Goal: Task Accomplishment & Management: Manage account settings

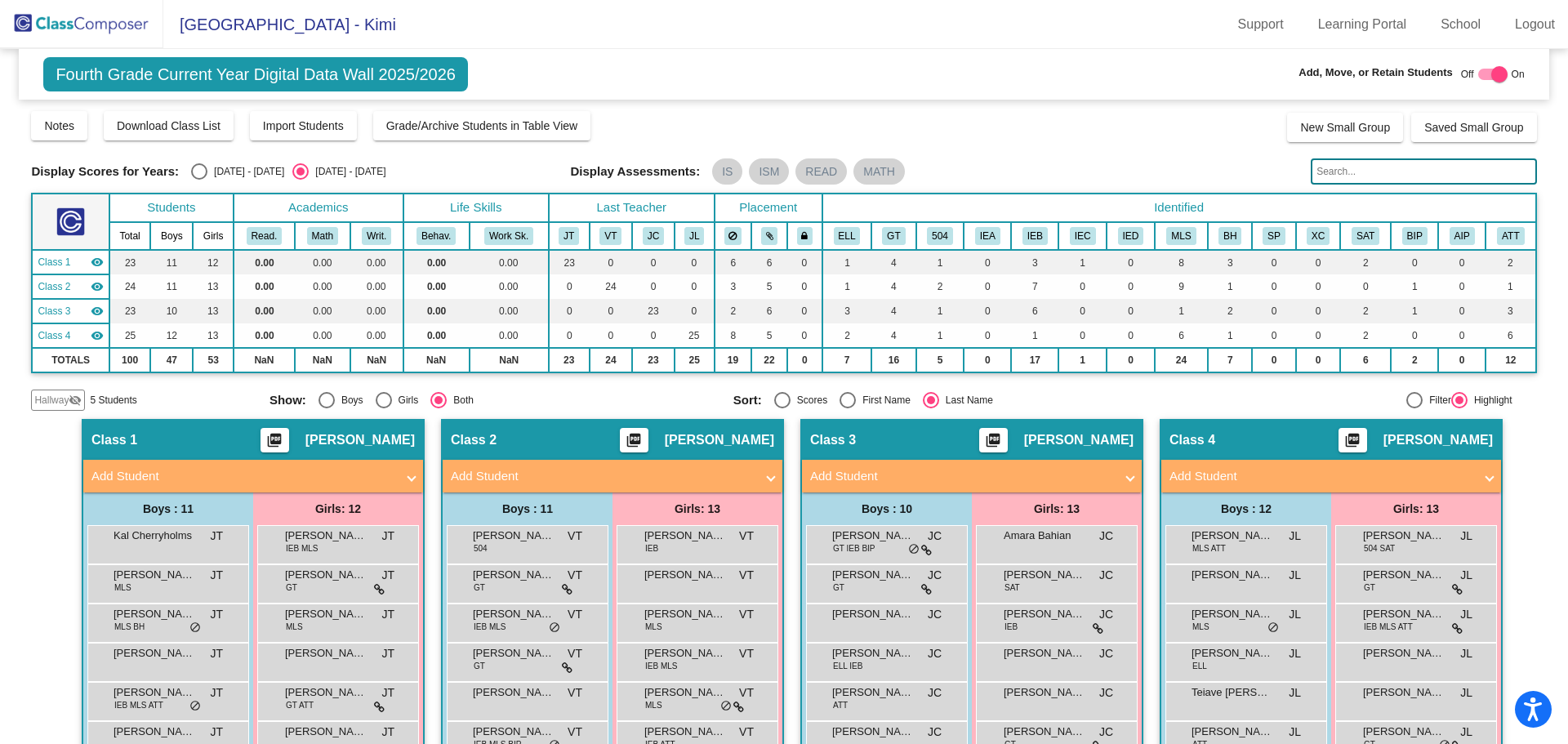
scroll to position [245, 0]
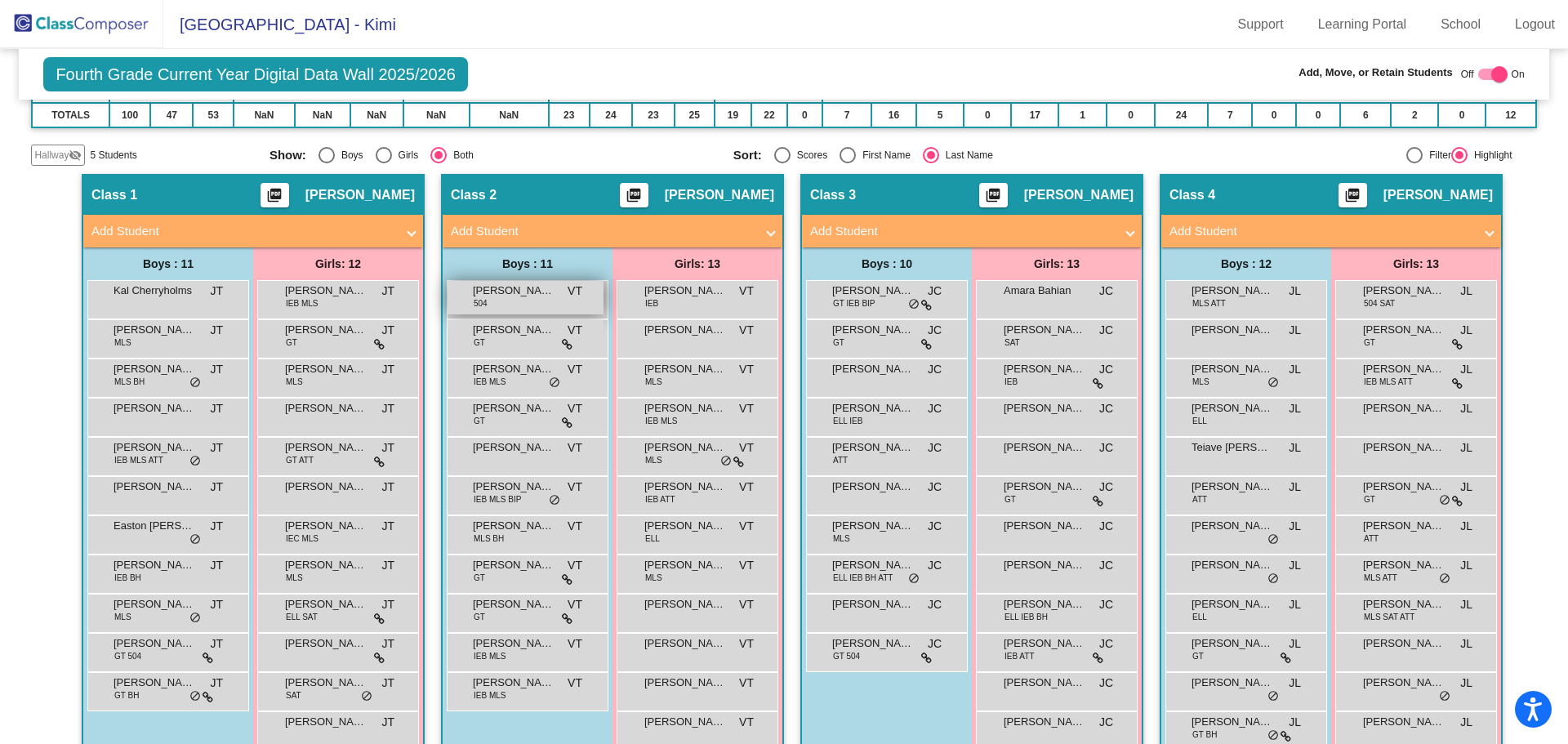
click at [500, 292] on span "[PERSON_NAME]" at bounding box center [514, 291] width 82 height 17
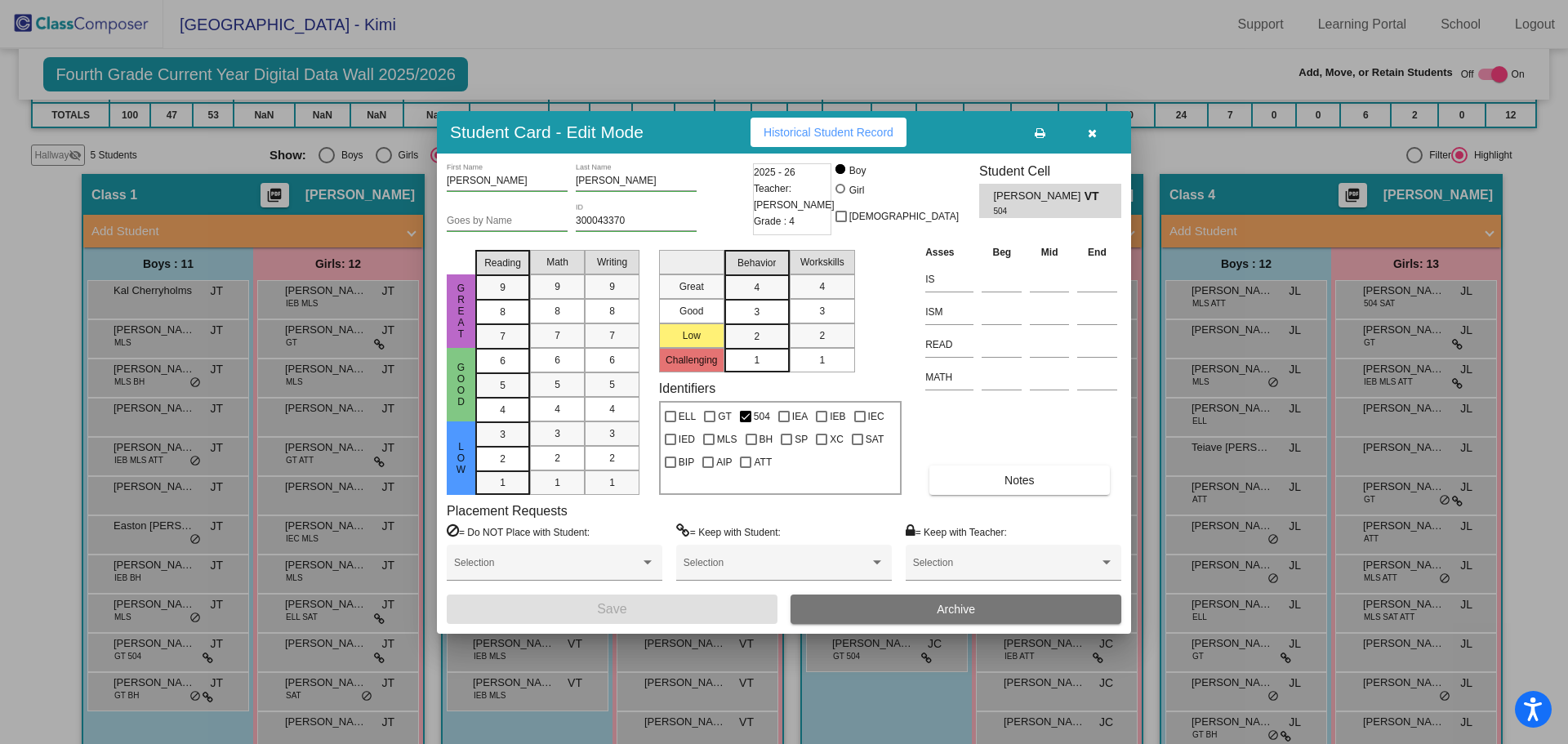
click at [950, 612] on span "Archive" at bounding box center [955, 609] width 38 height 13
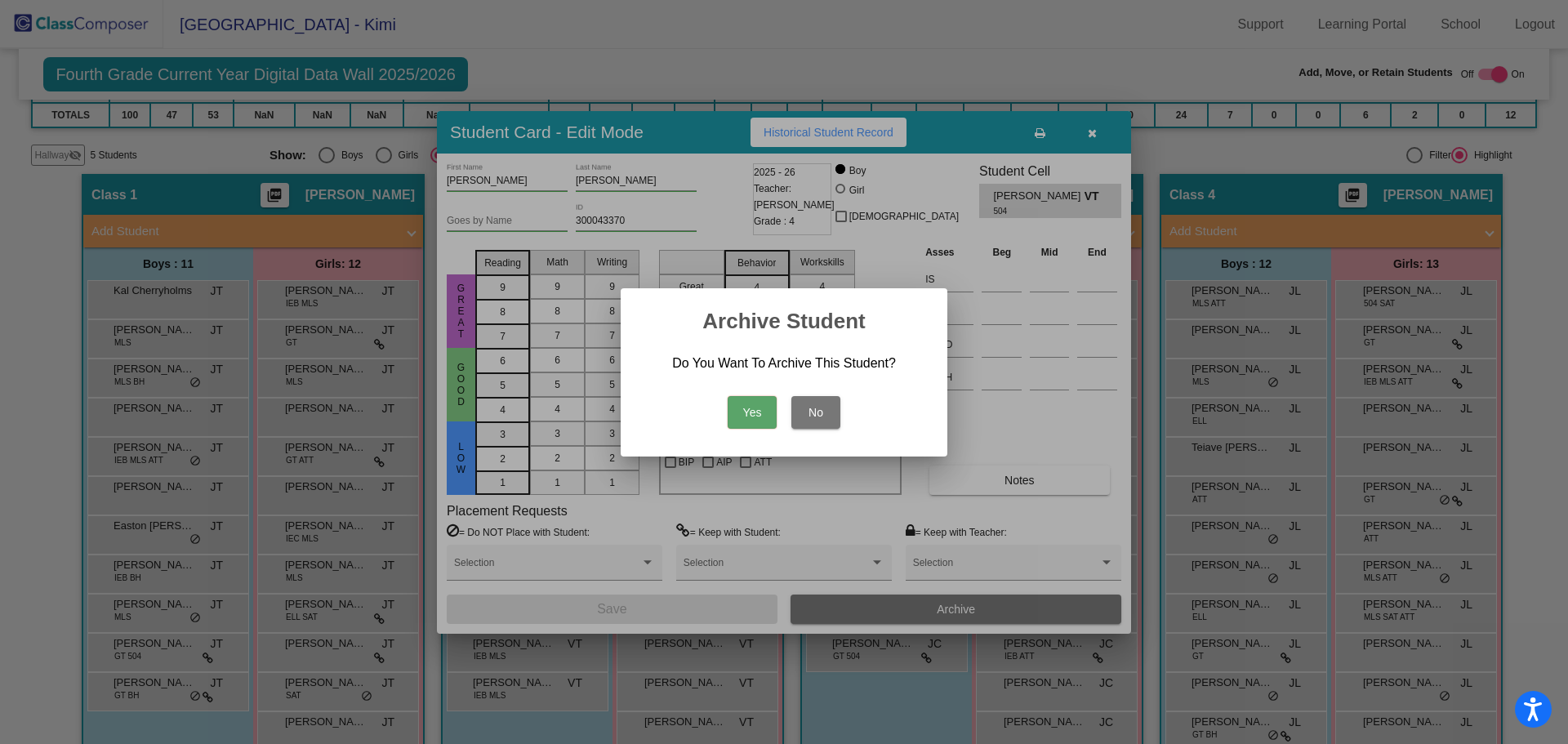
click at [744, 415] on button "Yes" at bounding box center [752, 412] width 49 height 33
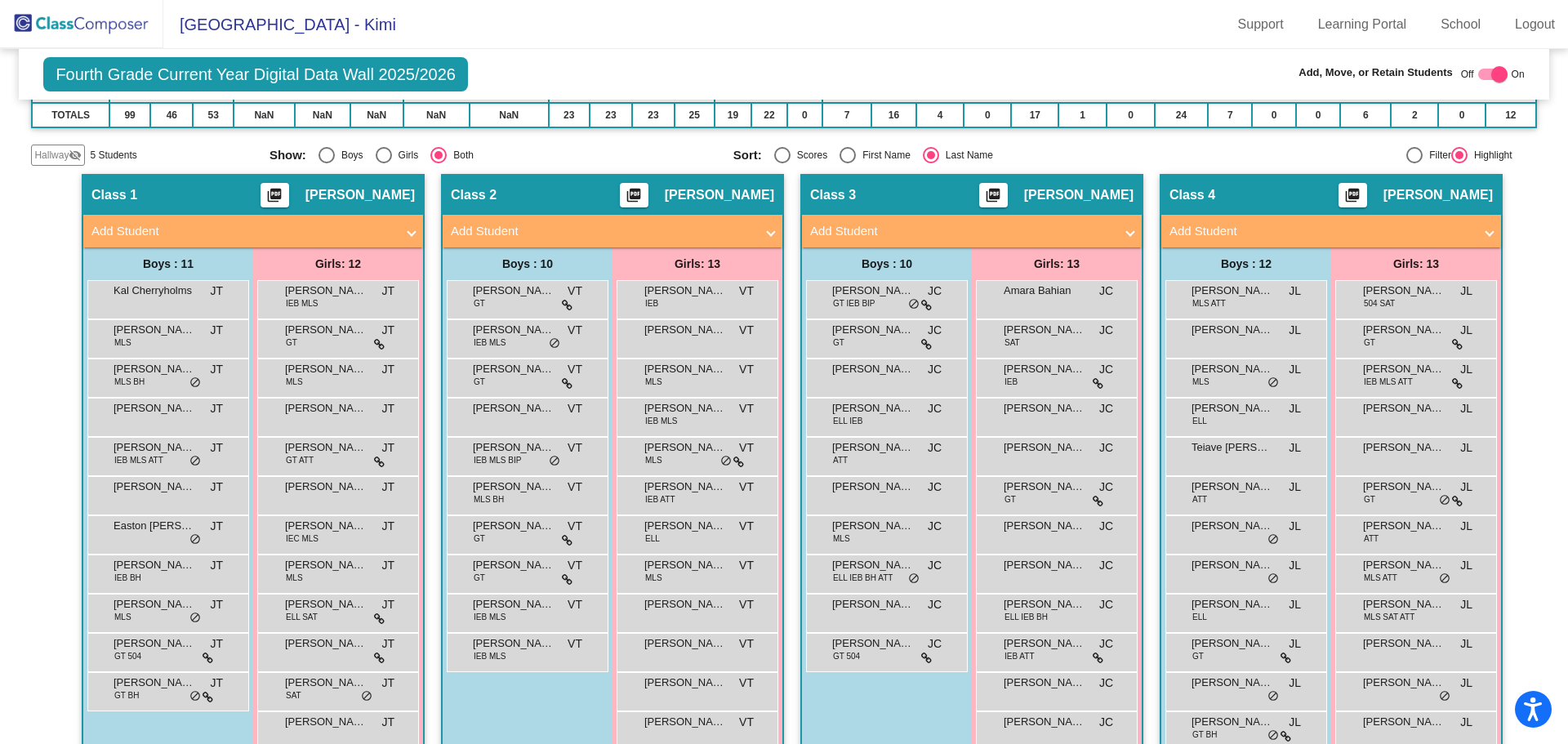
click at [81, 17] on img at bounding box center [81, 24] width 163 height 48
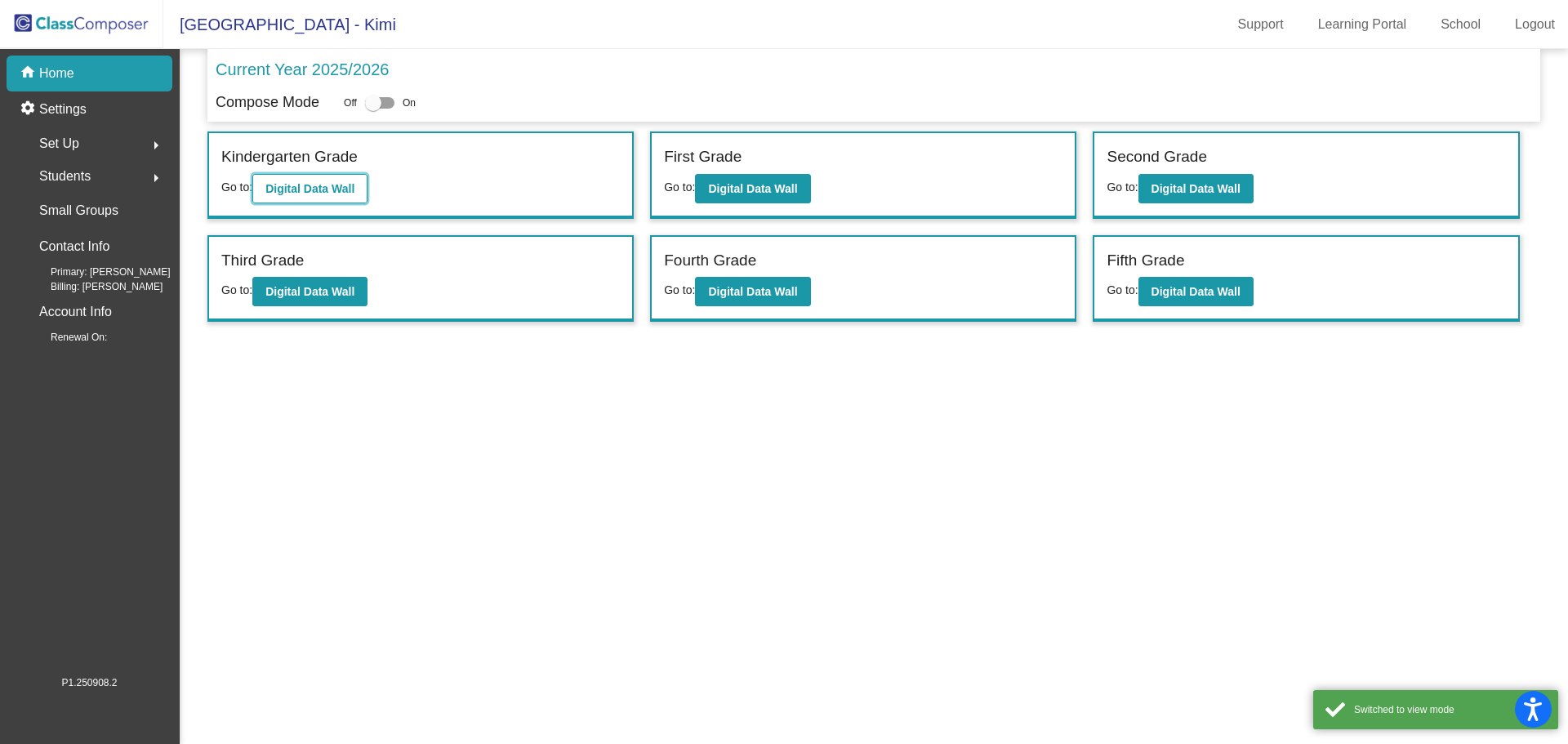
click at [302, 182] on b "Digital Data Wall" at bounding box center [310, 188] width 89 height 13
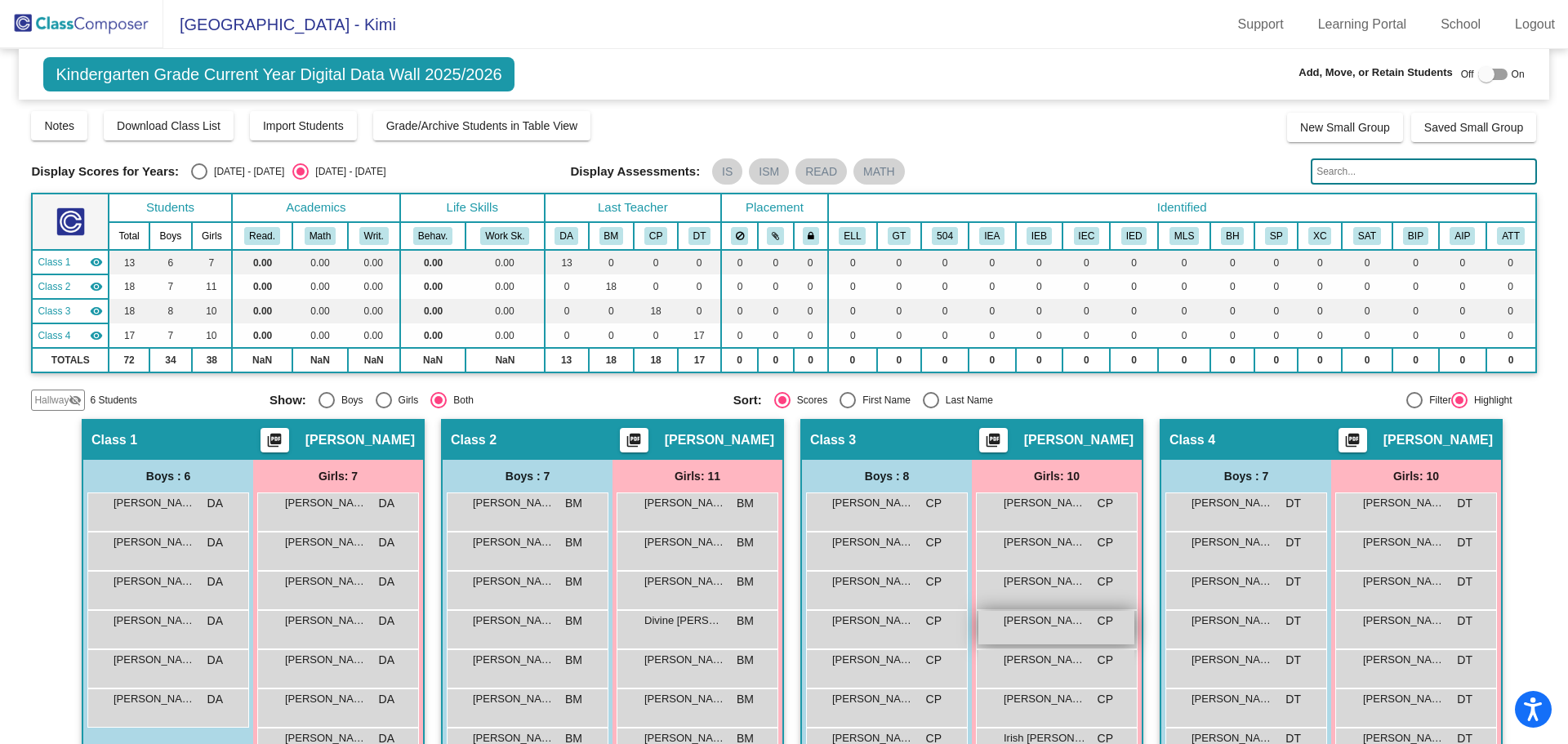
scroll to position [82, 0]
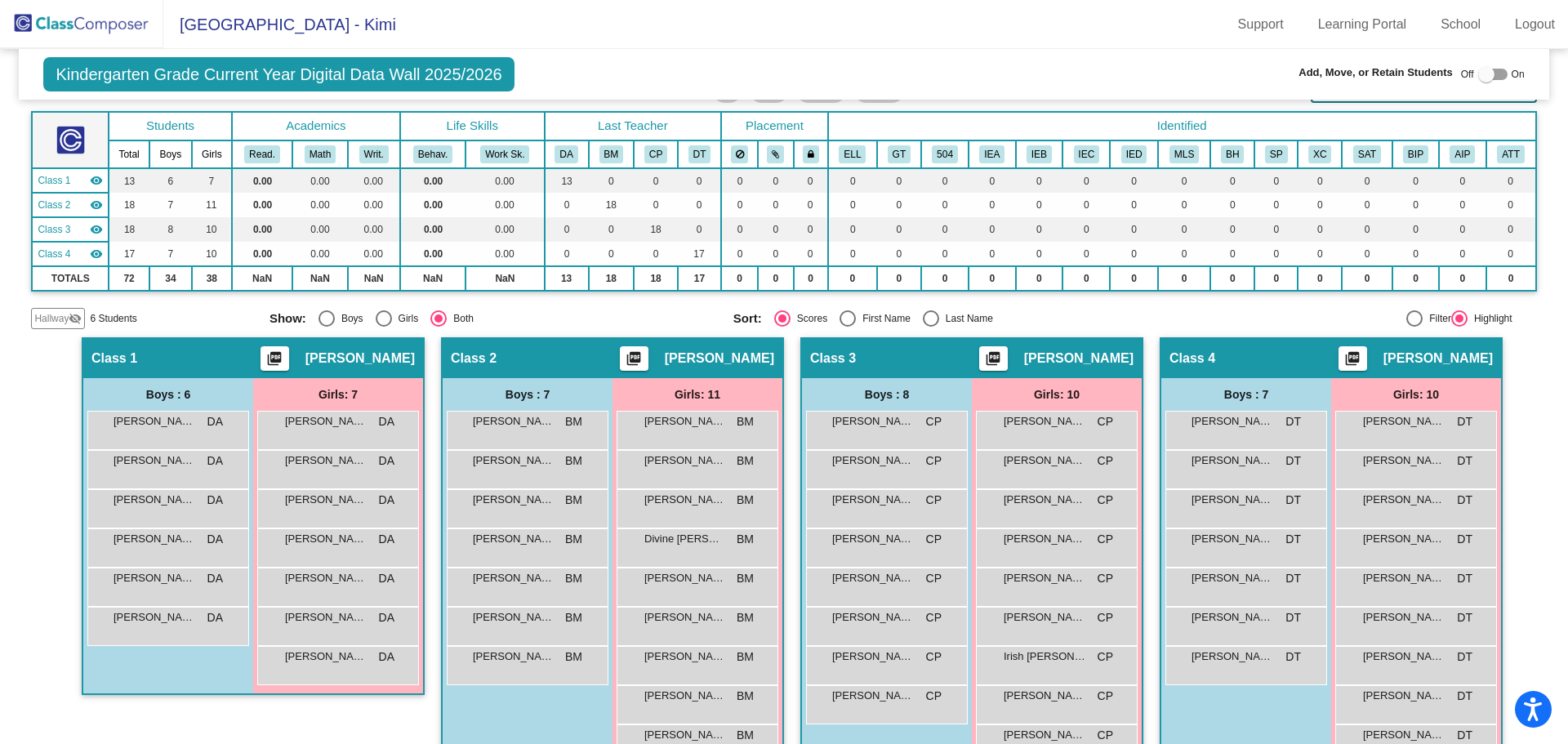
click at [107, 27] on img at bounding box center [81, 24] width 163 height 48
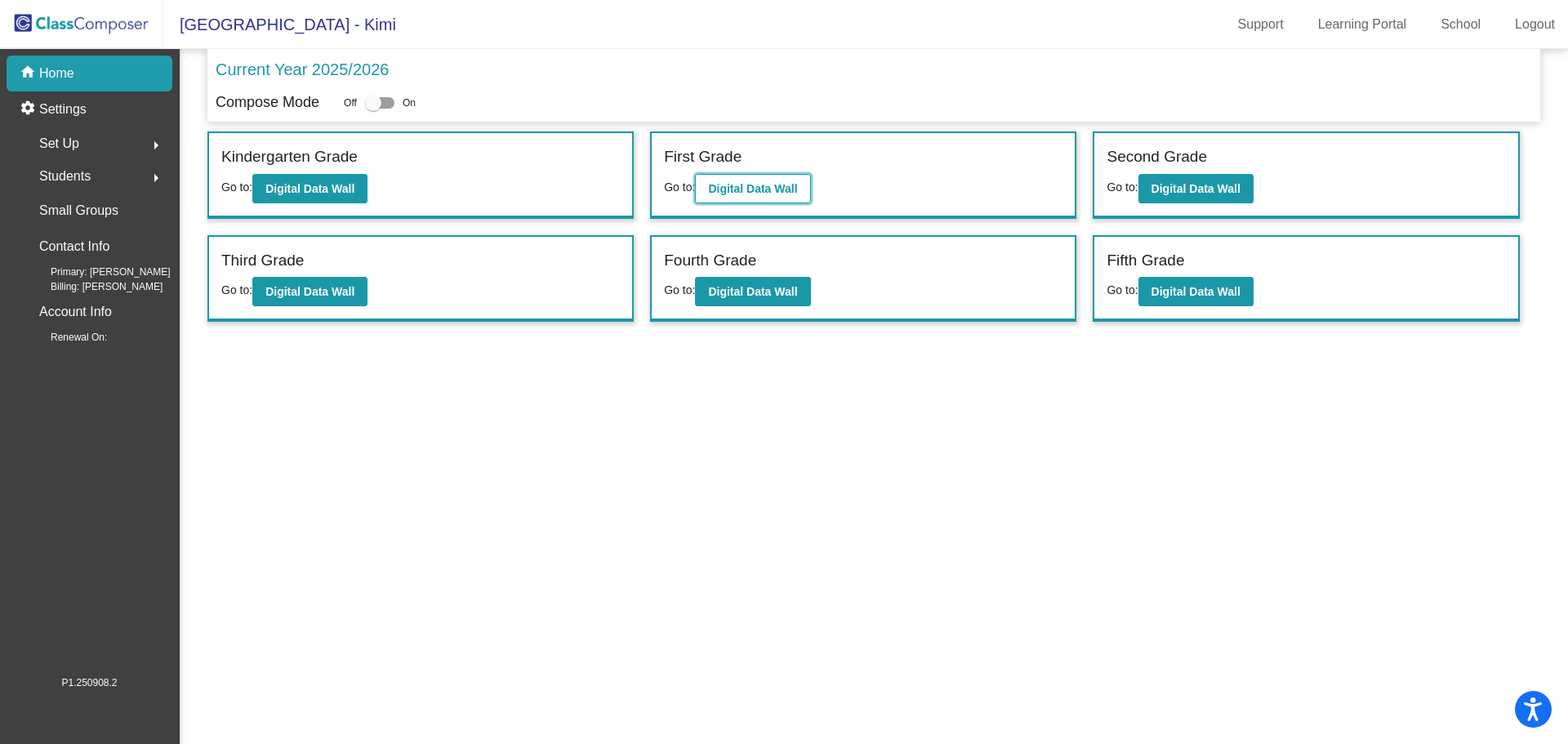
click at [745, 186] on b "Digital Data Wall" at bounding box center [752, 188] width 89 height 13
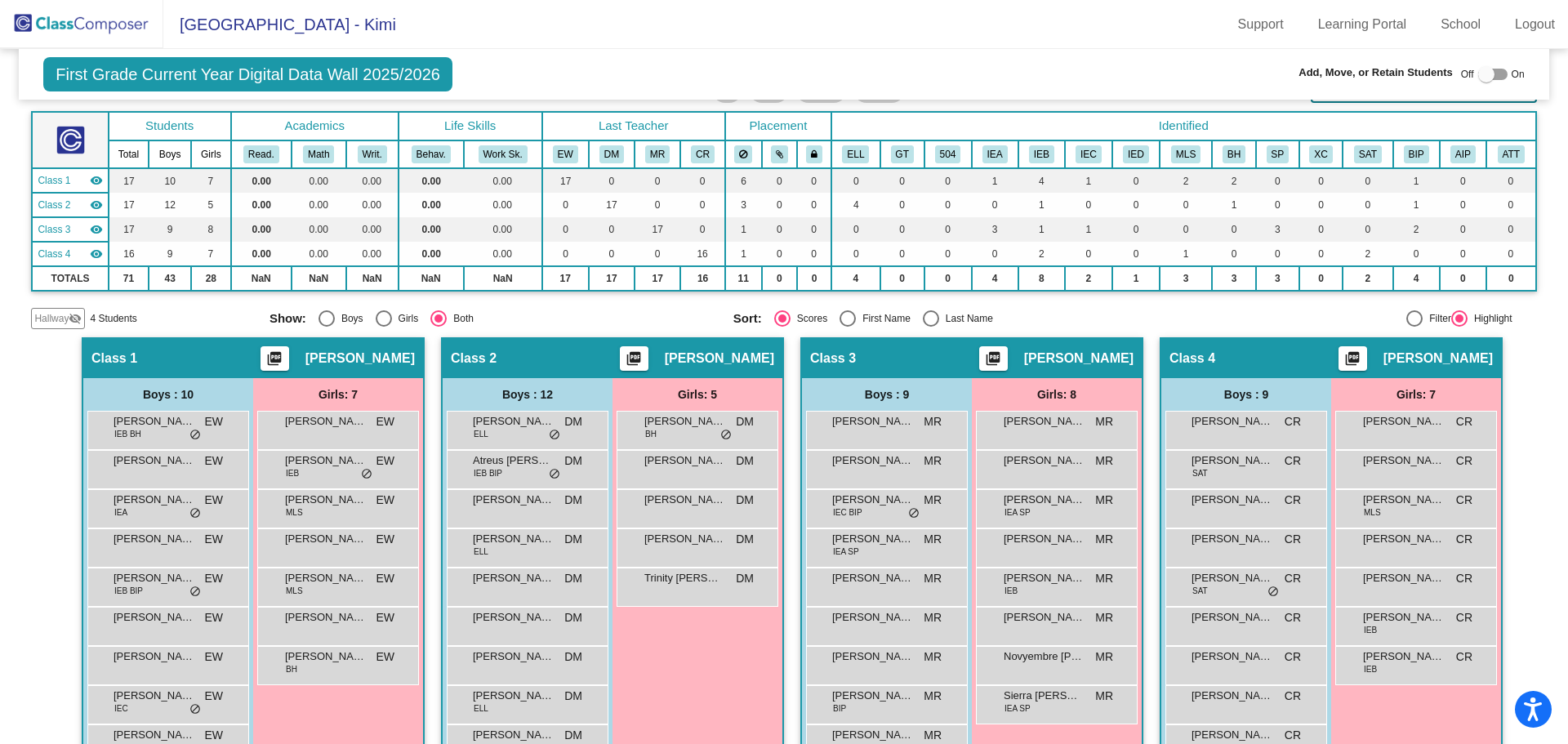
scroll to position [163, 0]
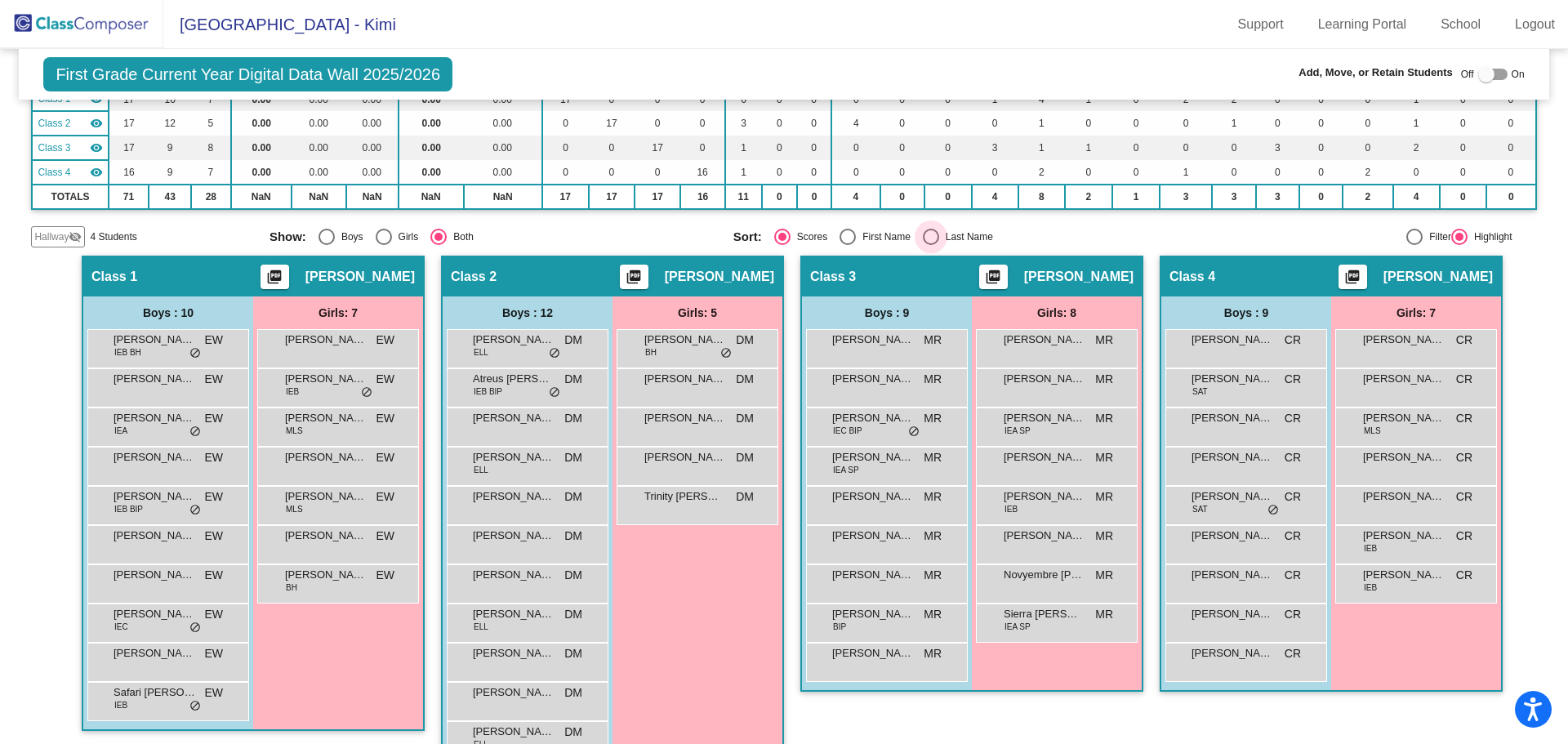
click at [926, 240] on div "Select an option" at bounding box center [932, 237] width 17 height 17
click at [930, 245] on input "Last Name" at bounding box center [930, 245] width 1 height 1
radio input "true"
click at [61, 11] on img at bounding box center [81, 24] width 163 height 48
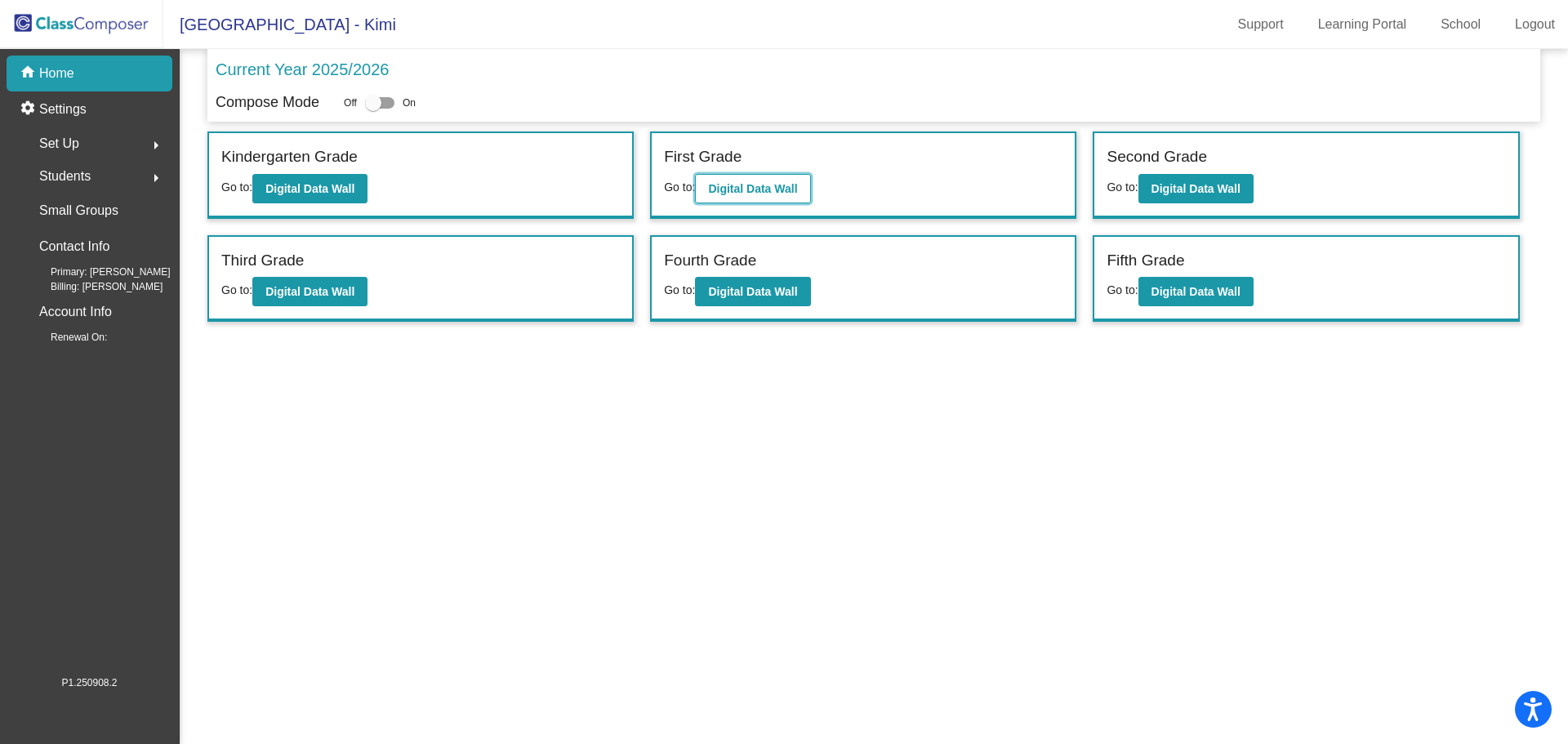
click at [755, 192] on b "Digital Data Wall" at bounding box center [752, 188] width 89 height 13
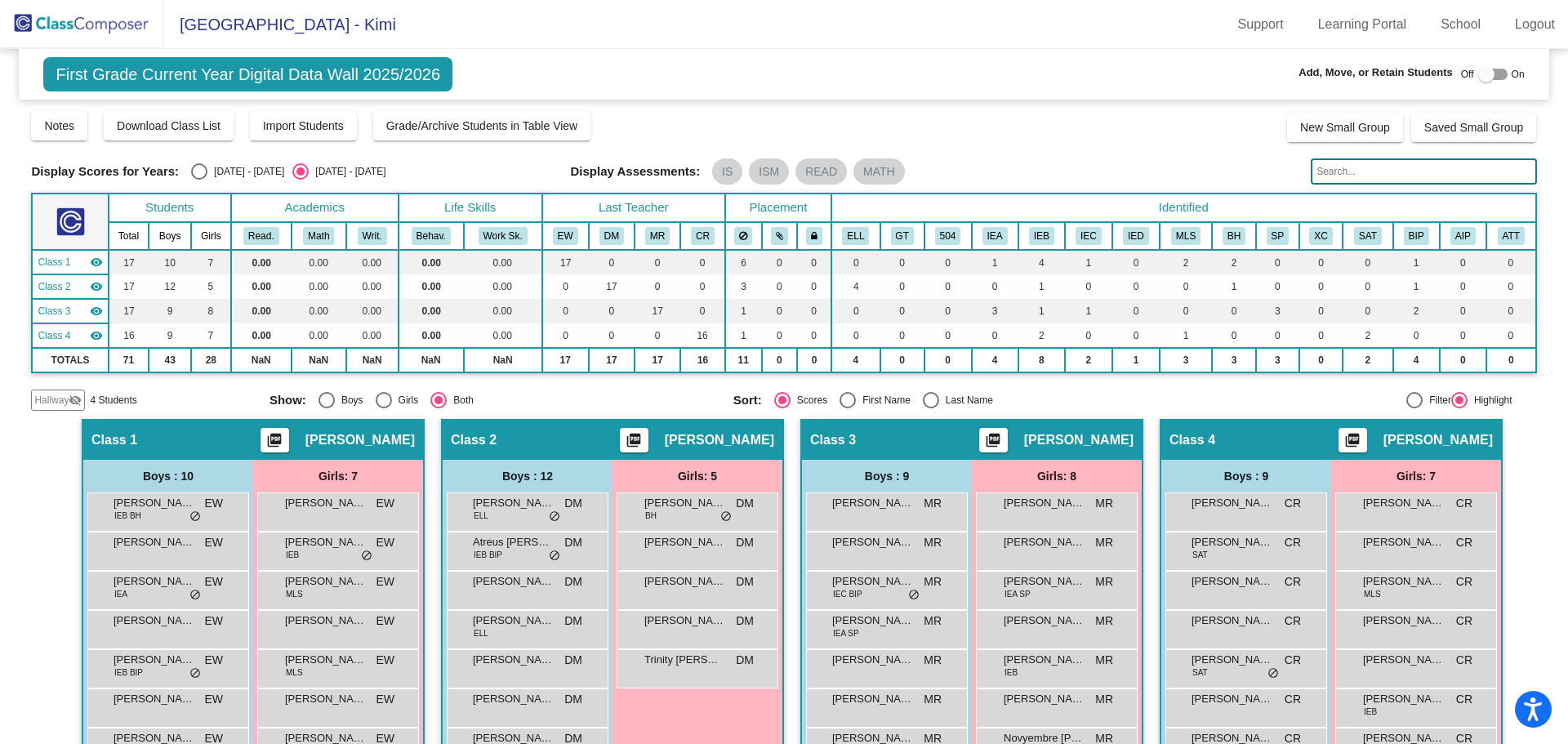
click at [71, 25] on img at bounding box center [81, 24] width 163 height 48
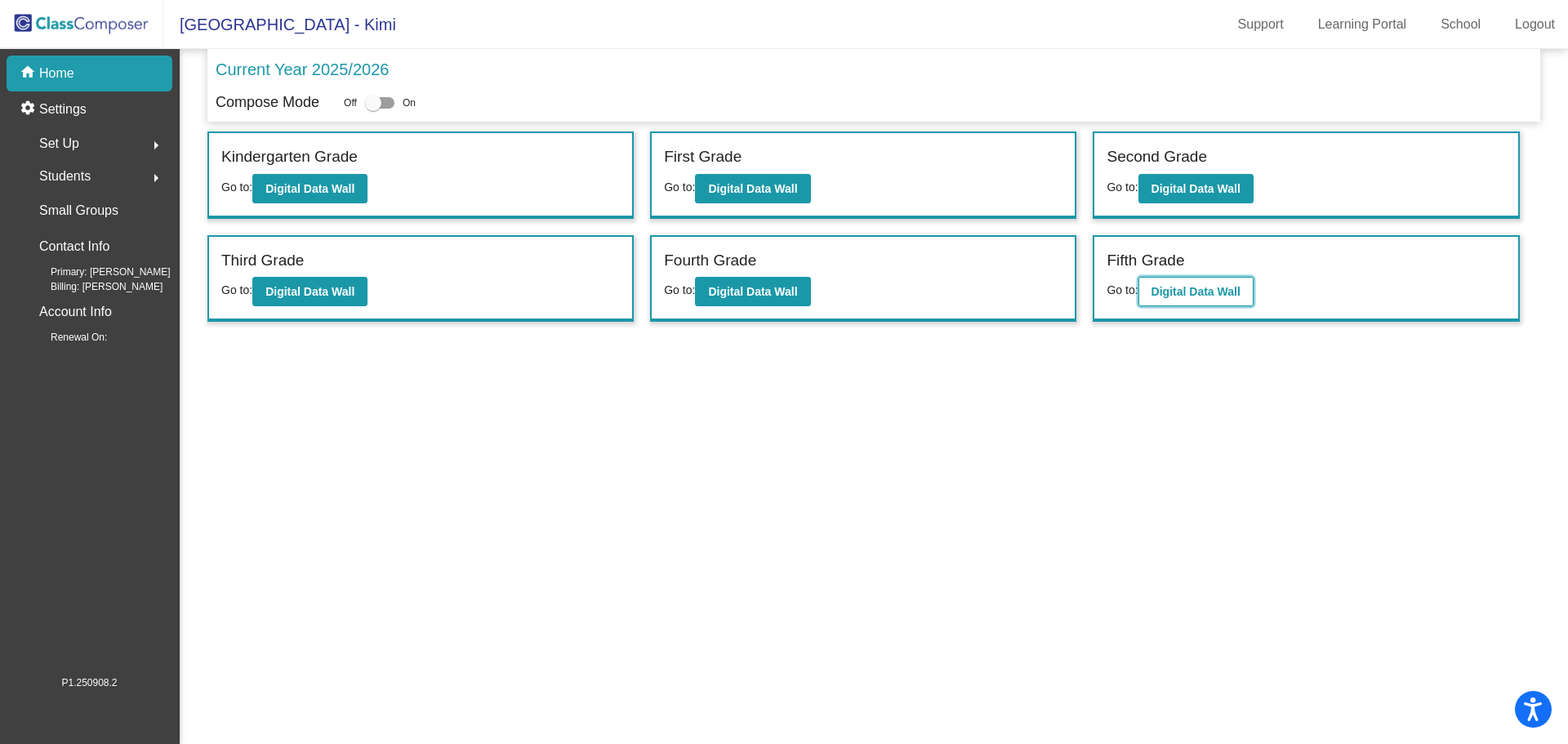
click at [1186, 288] on b "Digital Data Wall" at bounding box center [1196, 292] width 89 height 13
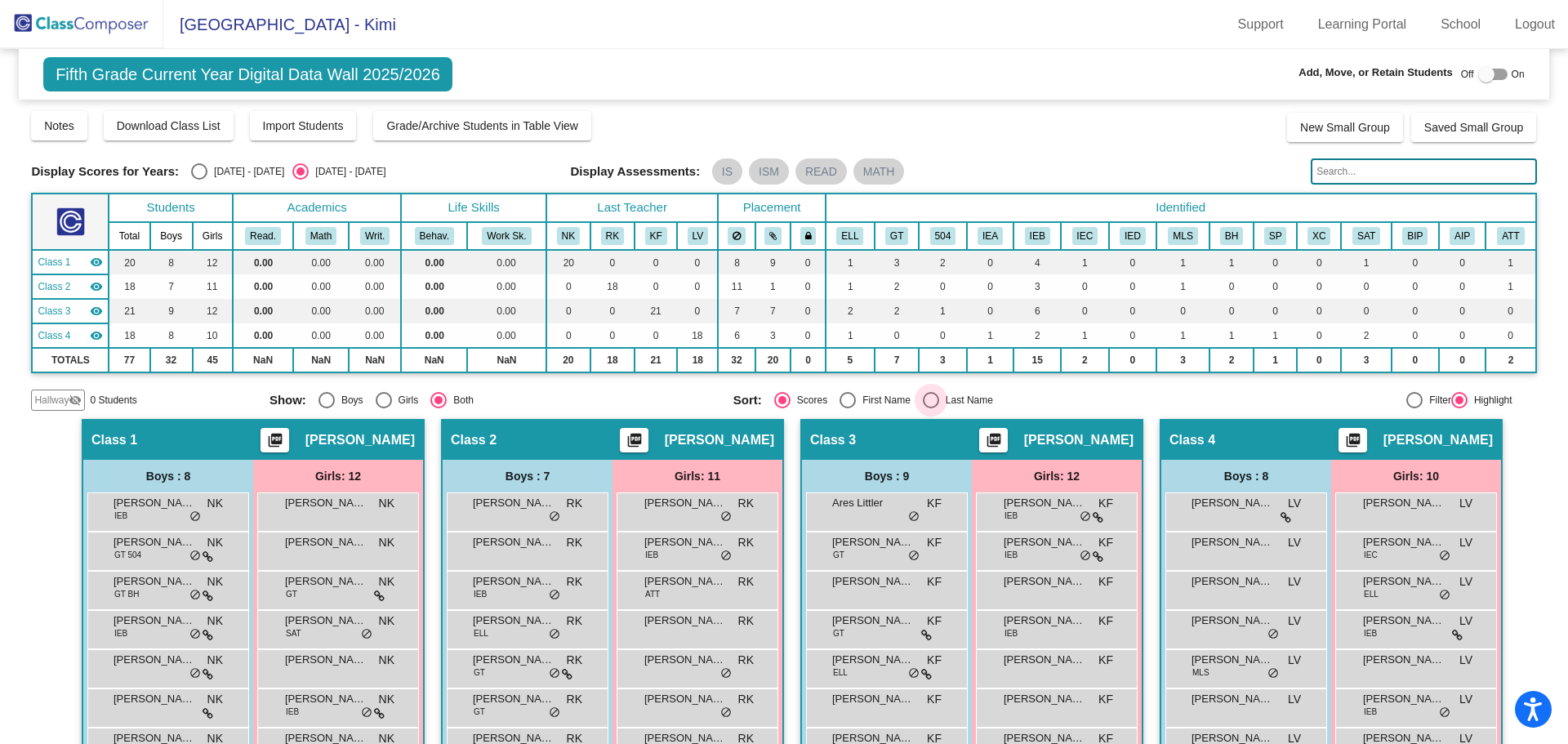
click at [925, 398] on div "Select an option" at bounding box center [932, 400] width 17 height 17
click at [930, 408] on input "Last Name" at bounding box center [930, 408] width 1 height 1
radio input "true"
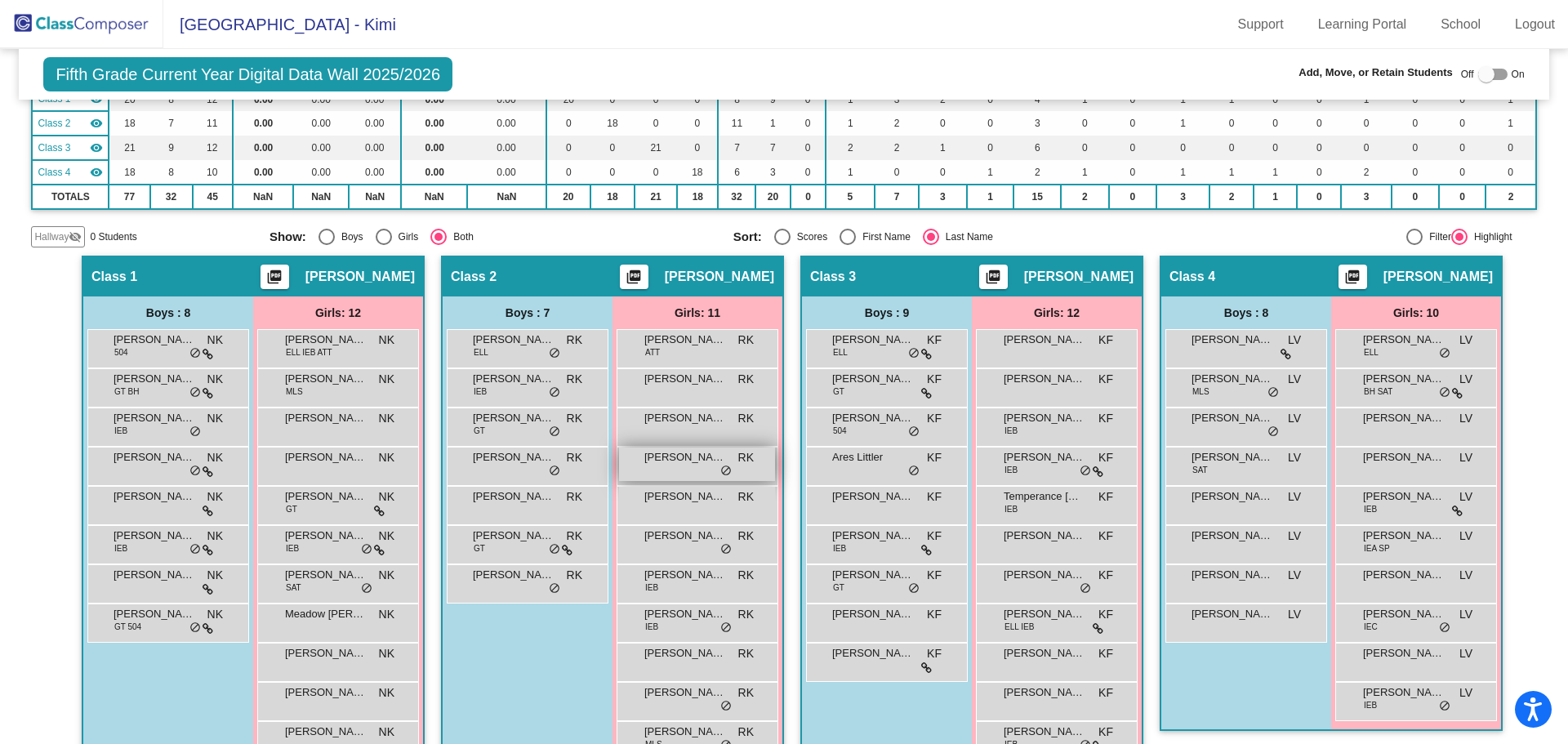
scroll to position [245, 0]
